Goal: Obtain resource: Download file/media

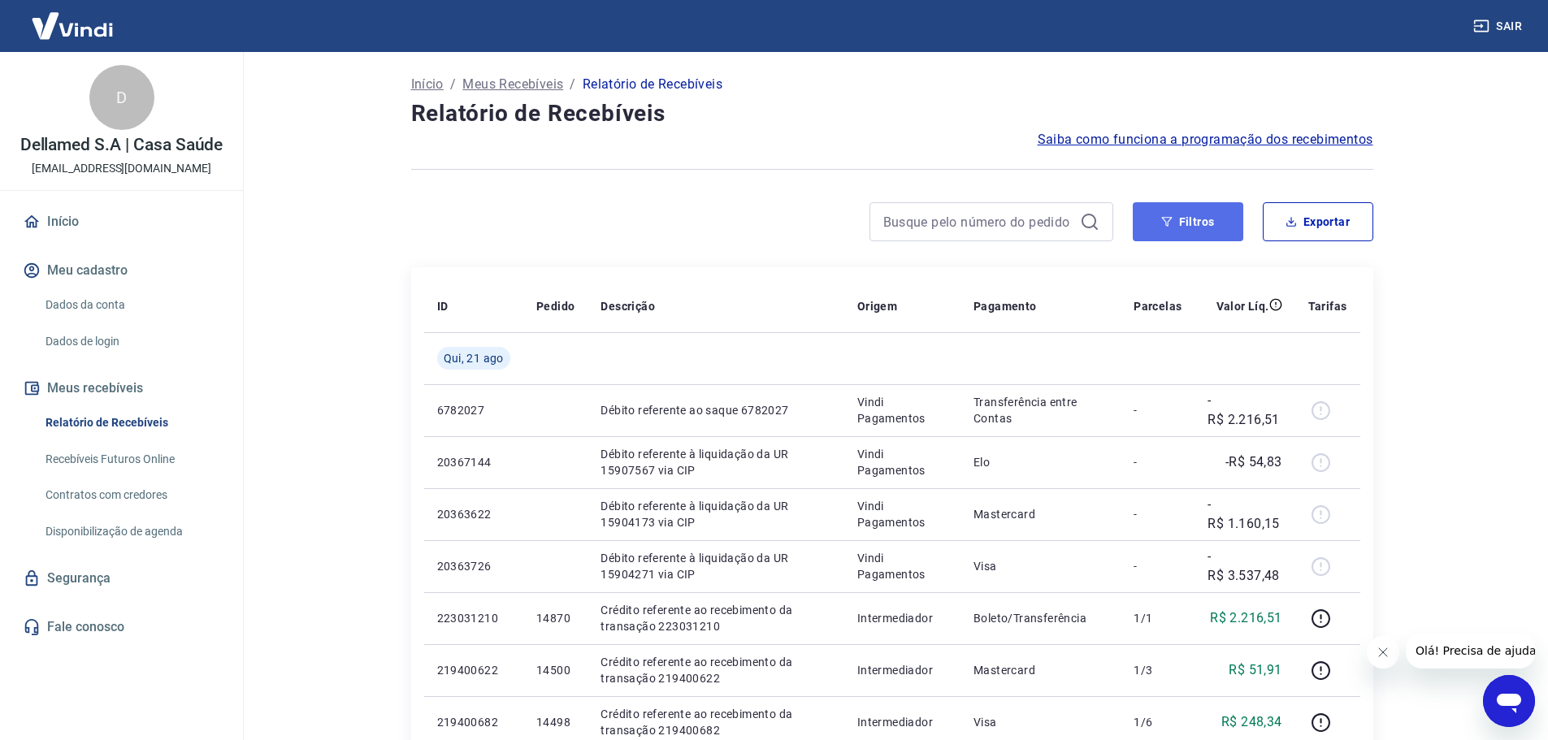
click at [1184, 219] on button "Filtros" at bounding box center [1188, 221] width 111 height 39
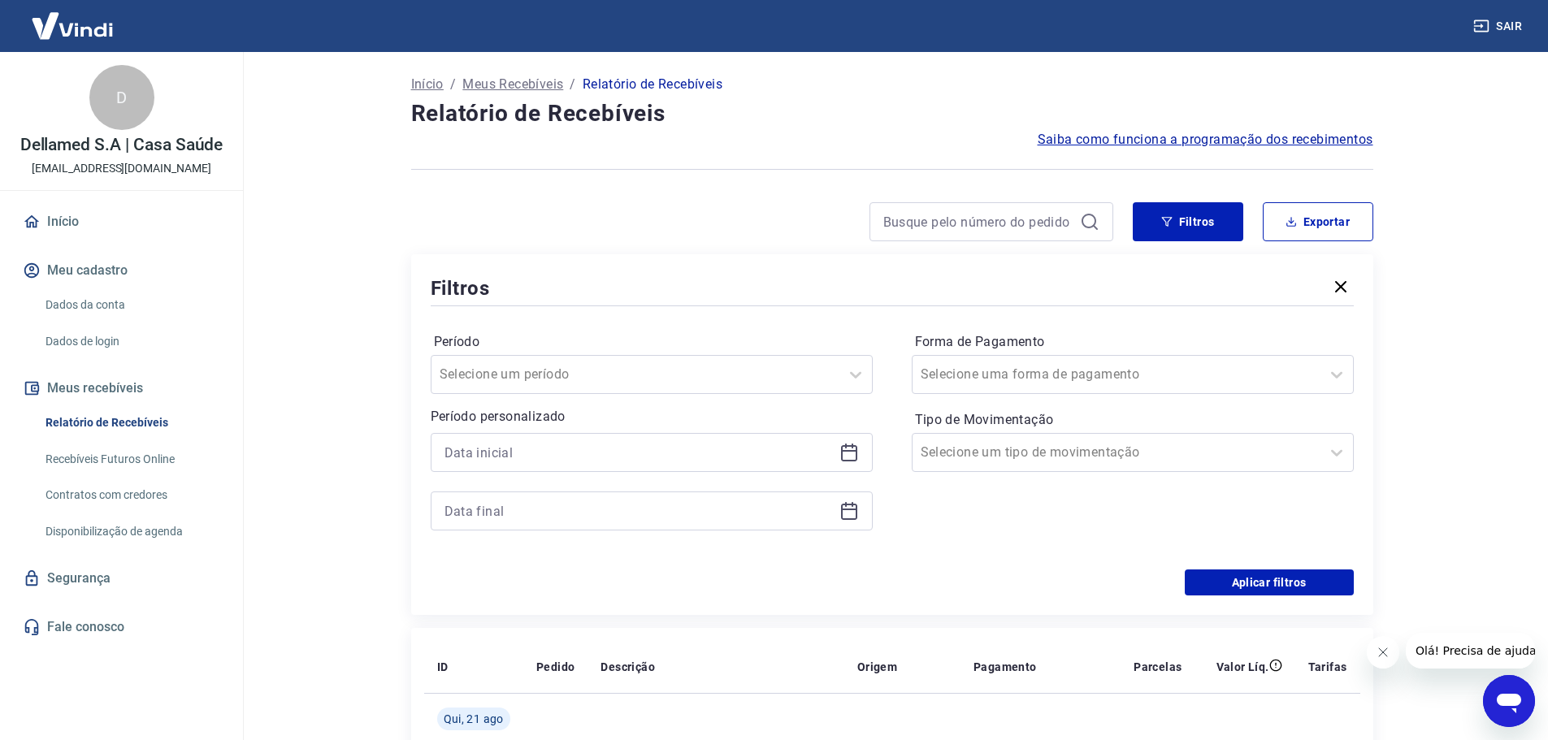
click at [858, 463] on div at bounding box center [652, 452] width 442 height 39
click at [853, 458] on icon at bounding box center [850, 453] width 20 height 20
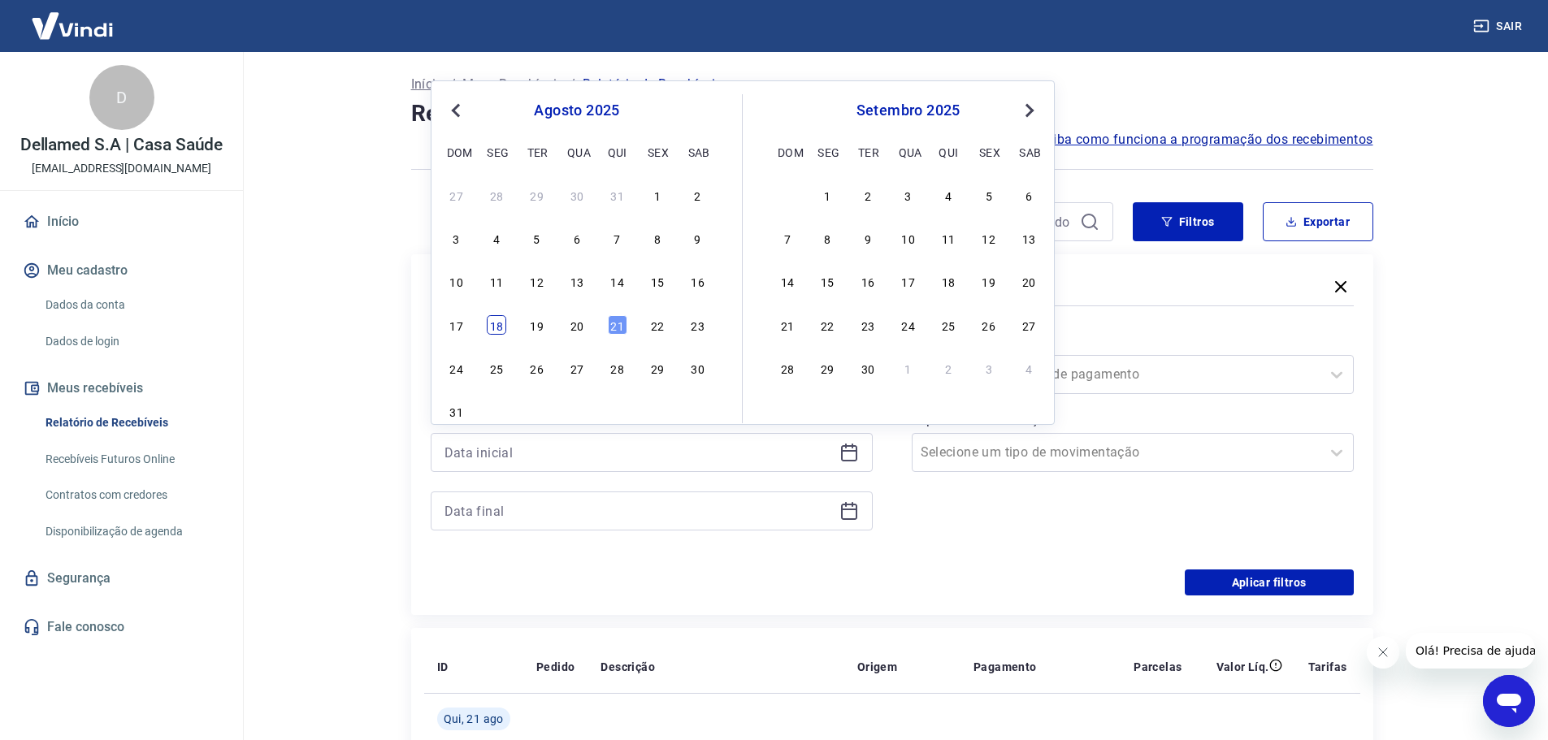
click at [493, 324] on div "18" at bounding box center [497, 325] width 20 height 20
type input "[DATE]"
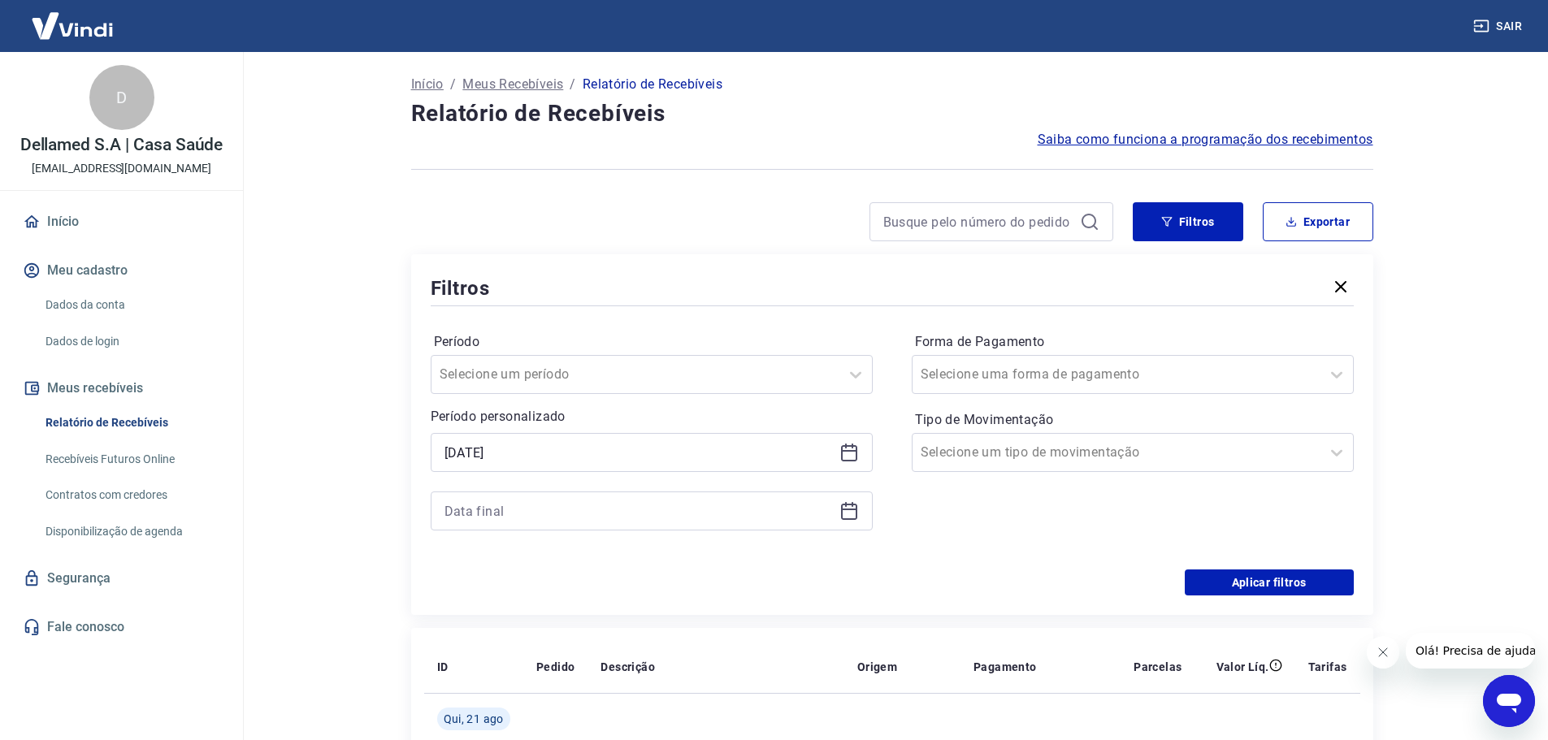
click at [616, 324] on div "Período Selecione um período Período personalizado Selected date: [DATE] [DATE]…" at bounding box center [892, 440] width 923 height 260
click at [863, 518] on div at bounding box center [652, 511] width 442 height 39
click at [857, 514] on icon at bounding box center [849, 512] width 16 height 16
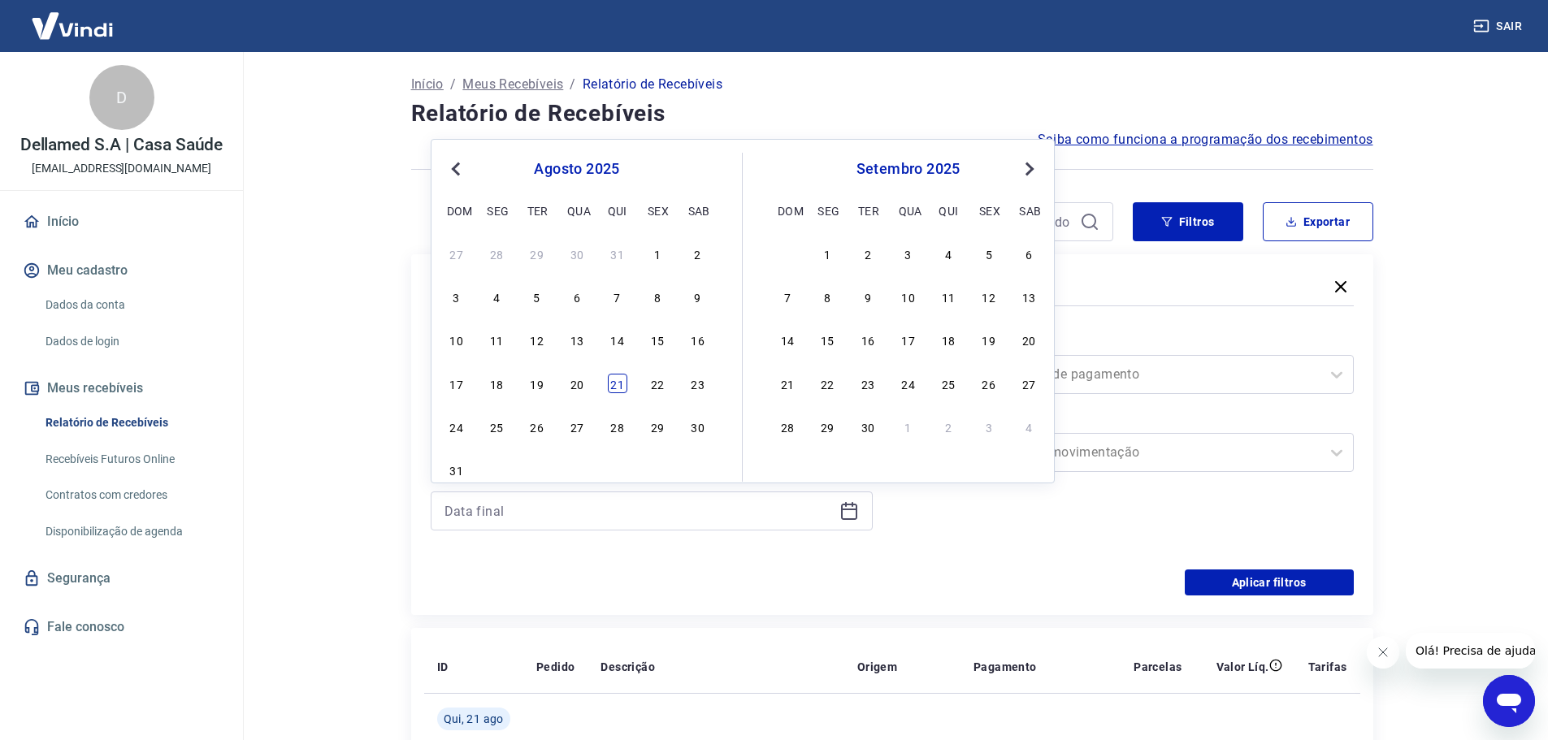
click at [619, 386] on div "21" at bounding box center [618, 384] width 20 height 20
type input "[DATE]"
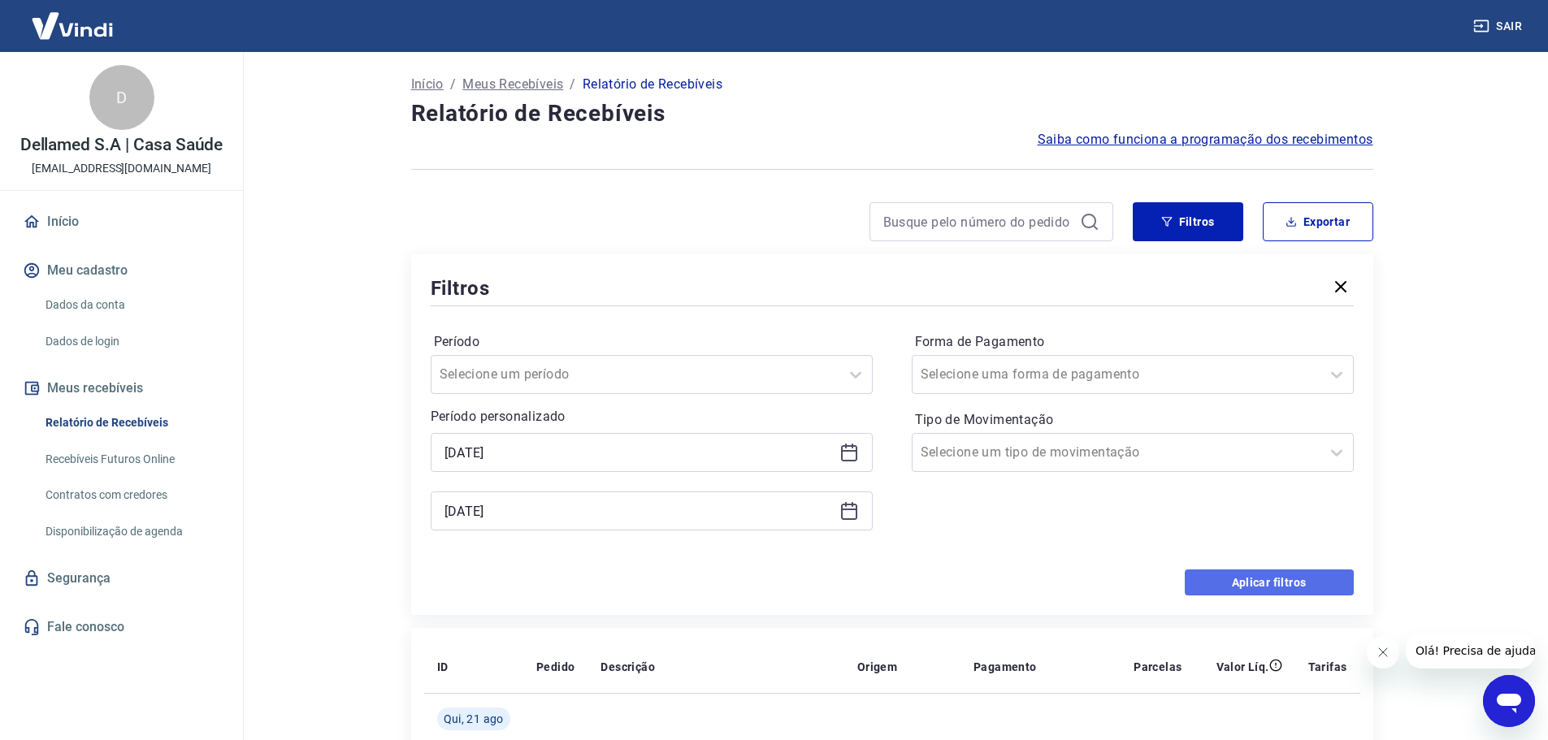
click at [1288, 570] on button "Aplicar filtros" at bounding box center [1269, 583] width 169 height 26
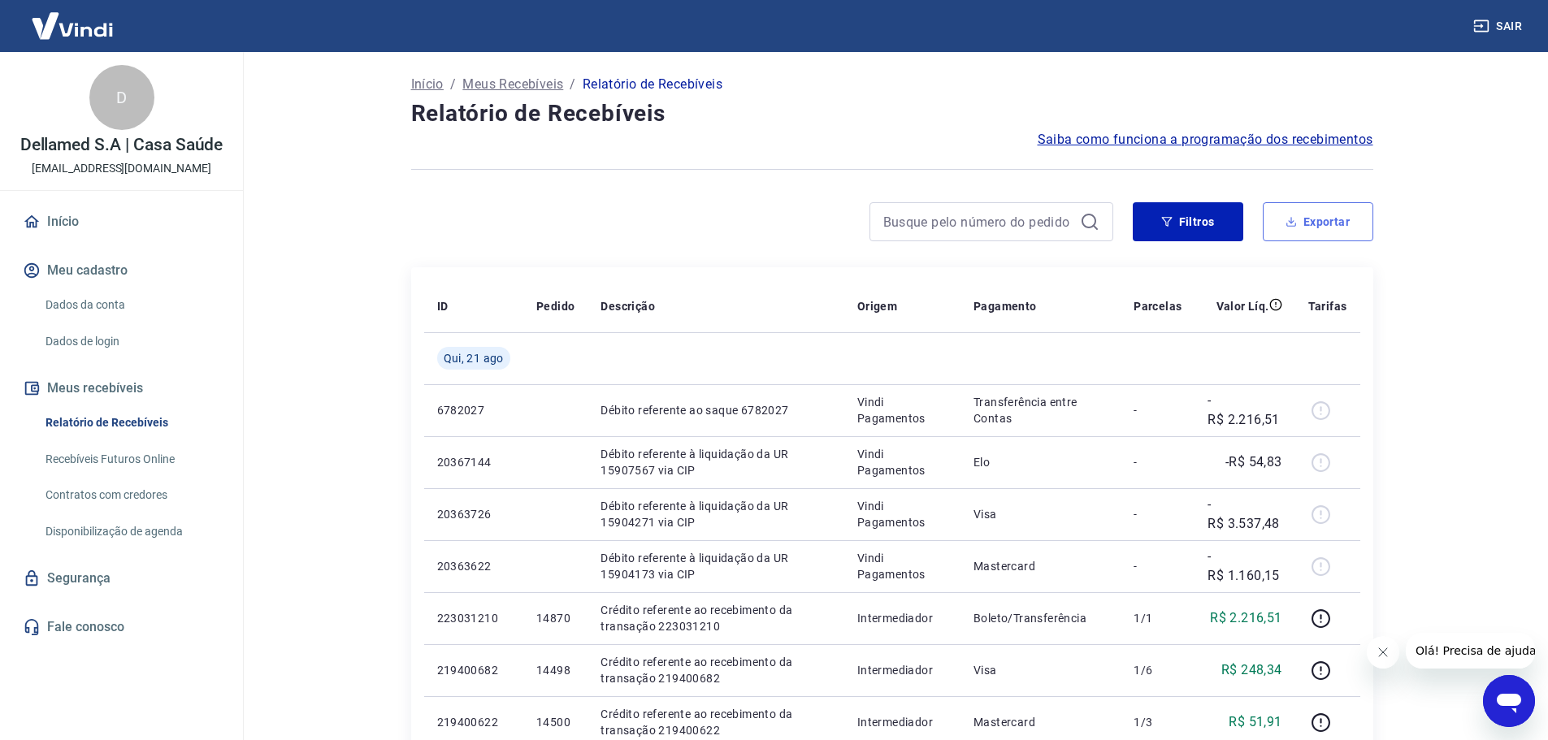
click at [1320, 223] on button "Exportar" at bounding box center [1318, 221] width 111 height 39
type input "[DATE]"
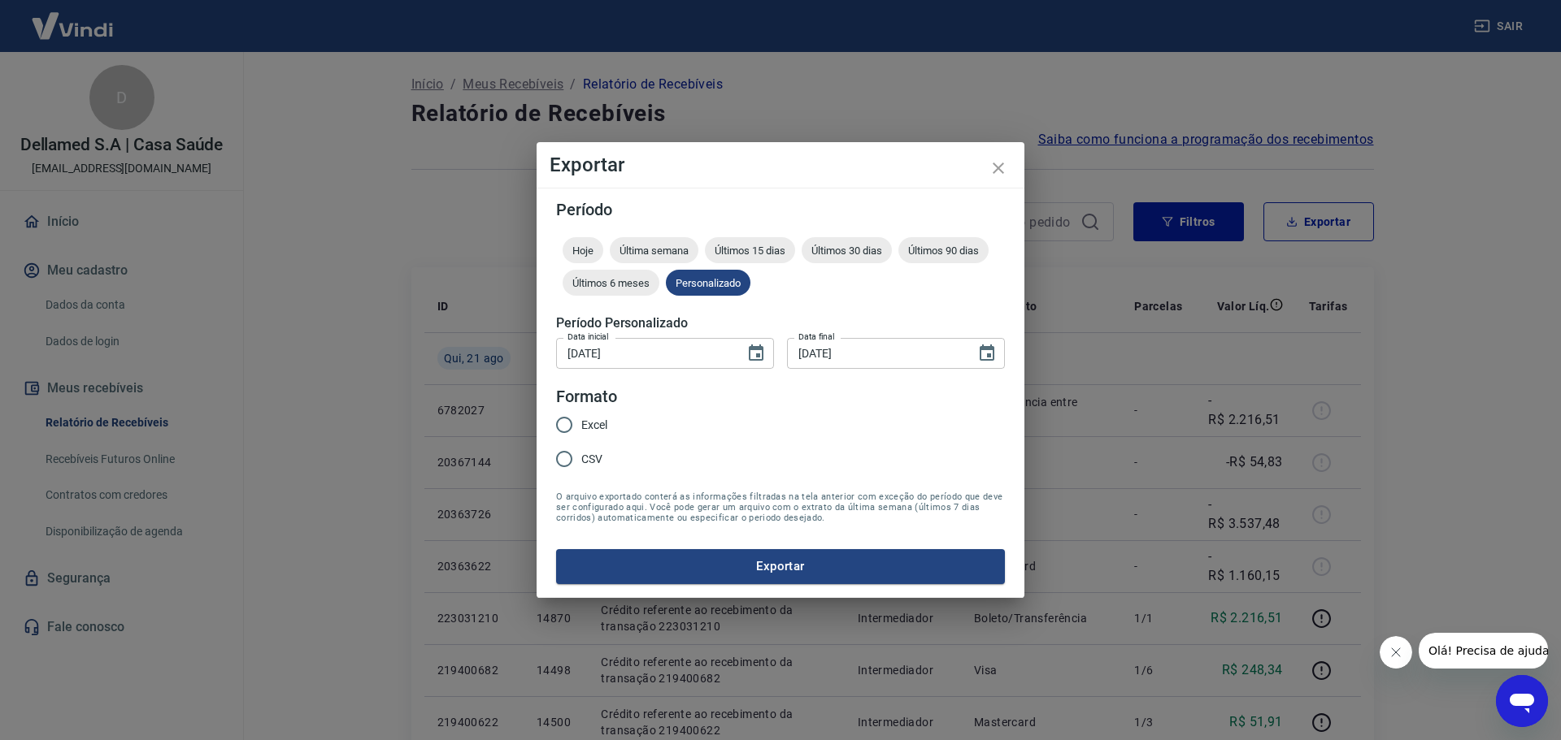
click at [574, 459] on input "CSV" at bounding box center [564, 459] width 34 height 34
radio input "true"
click at [814, 572] on button "Exportar" at bounding box center [780, 566] width 449 height 34
